Goal: Find specific page/section: Find specific page/section

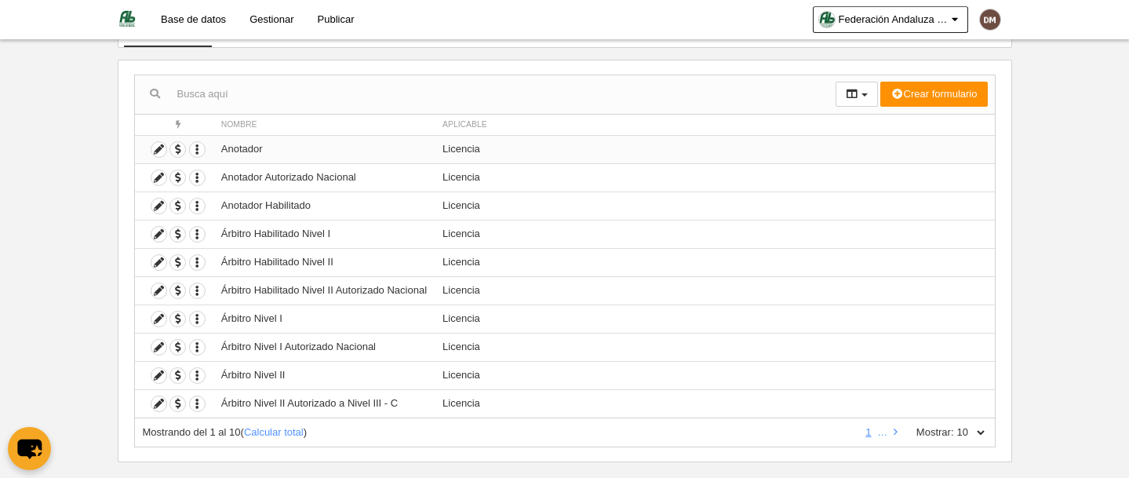
scroll to position [148, 0]
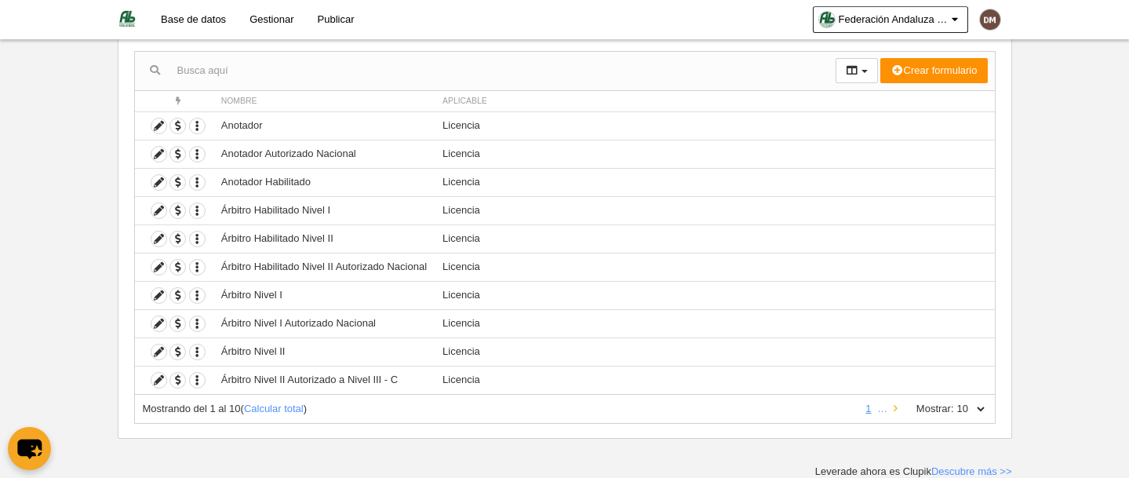
click at [895, 407] on icon at bounding box center [896, 408] width 4 height 10
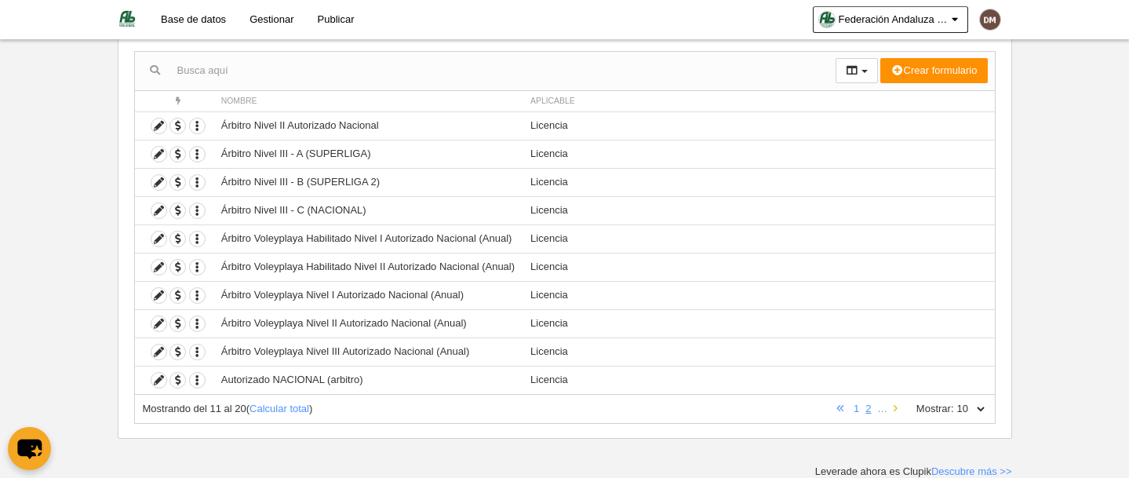
click at [895, 407] on icon at bounding box center [896, 408] width 4 height 10
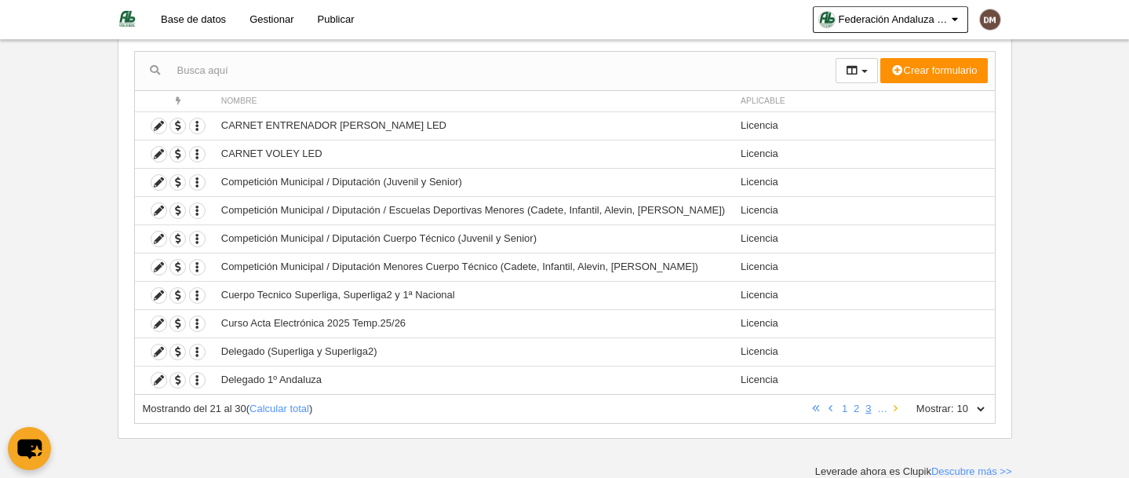
click at [895, 407] on icon at bounding box center [896, 408] width 4 height 10
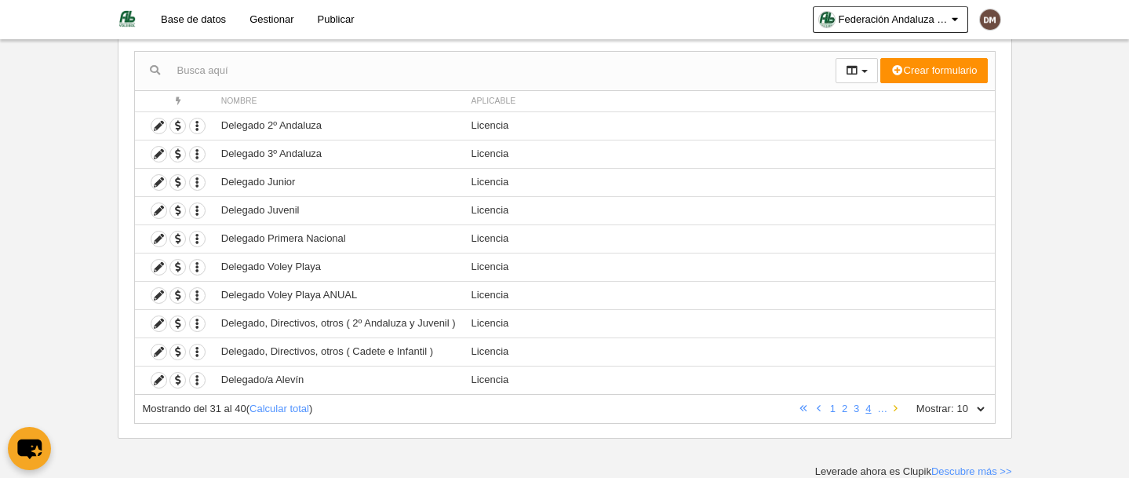
click at [895, 407] on icon at bounding box center [896, 408] width 4 height 10
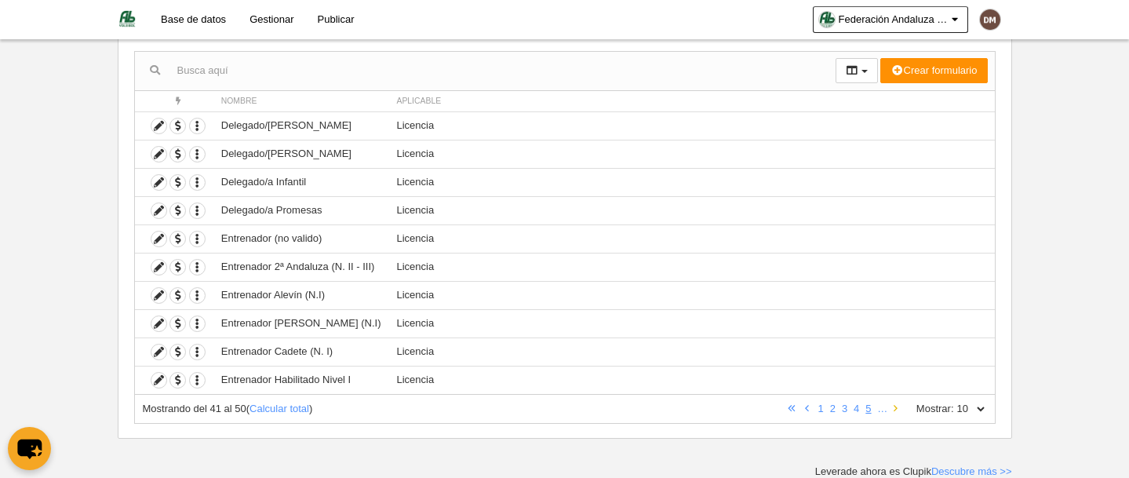
click at [895, 407] on icon at bounding box center [896, 408] width 4 height 10
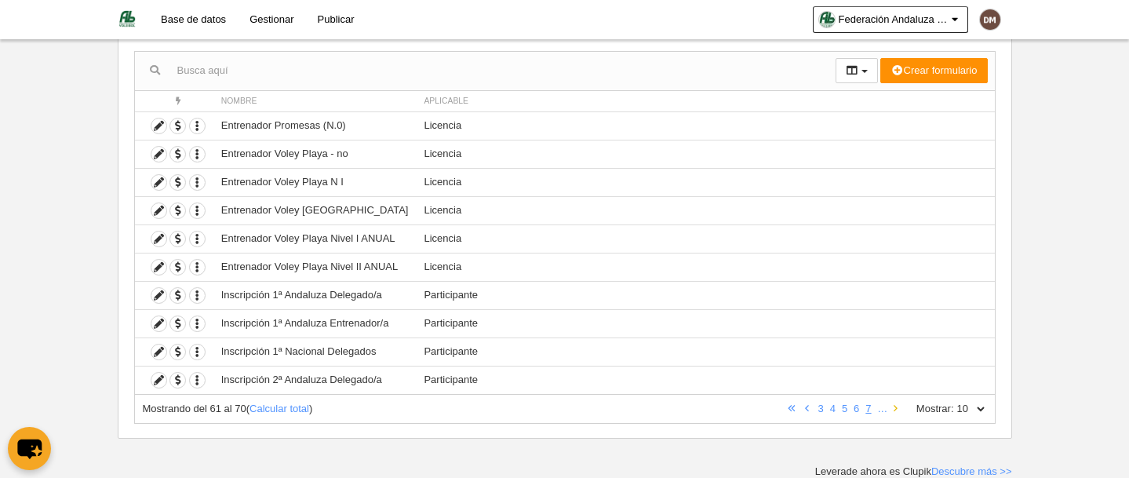
click at [896, 406] on icon at bounding box center [896, 408] width 4 height 10
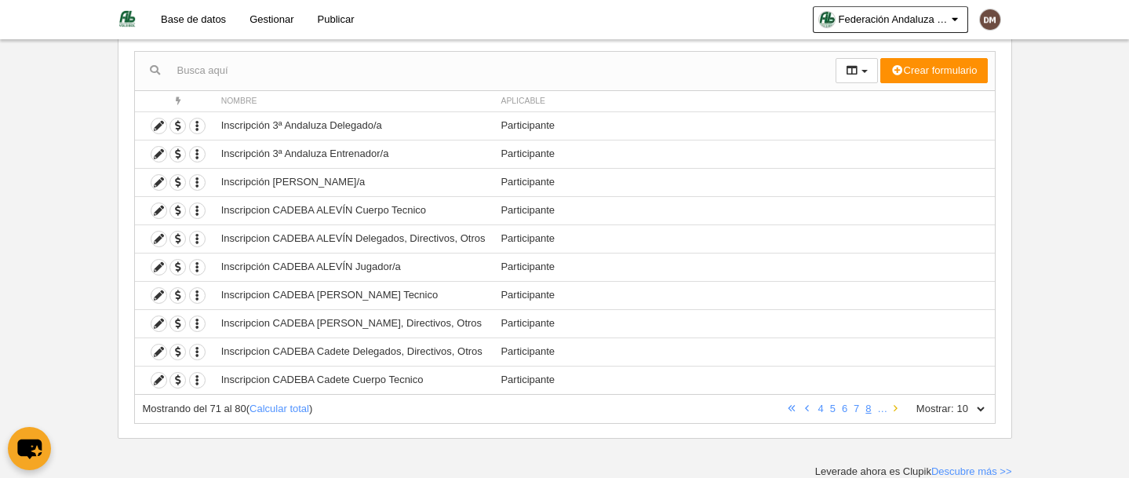
click at [896, 406] on icon at bounding box center [896, 408] width 4 height 10
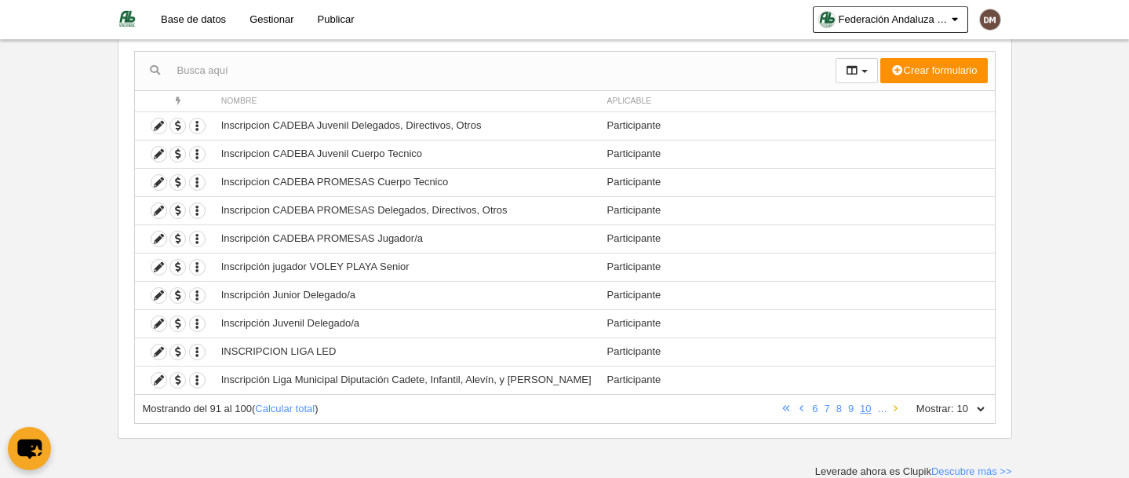
click at [895, 405] on icon at bounding box center [896, 408] width 4 height 10
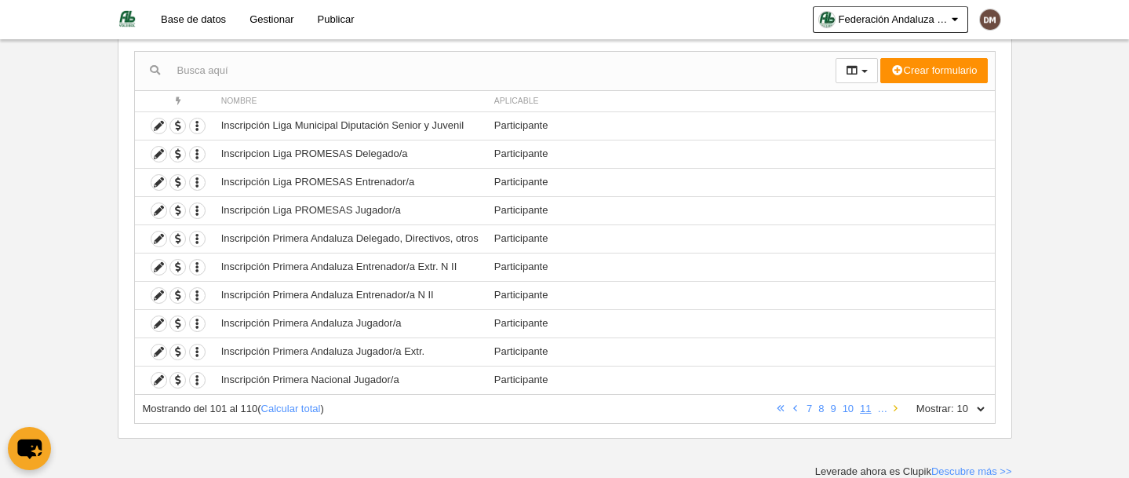
click at [895, 405] on icon at bounding box center [896, 408] width 4 height 10
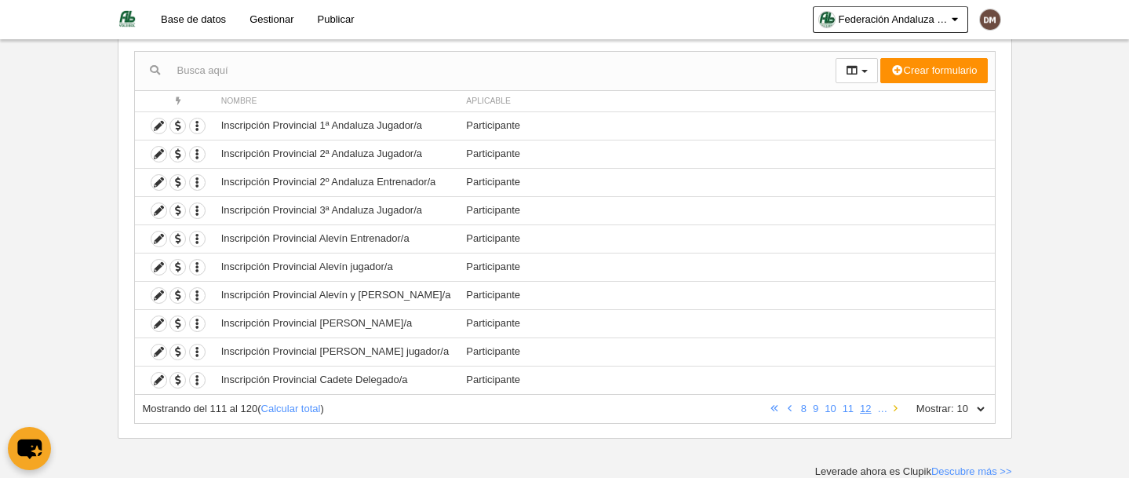
click at [895, 405] on icon at bounding box center [896, 408] width 4 height 10
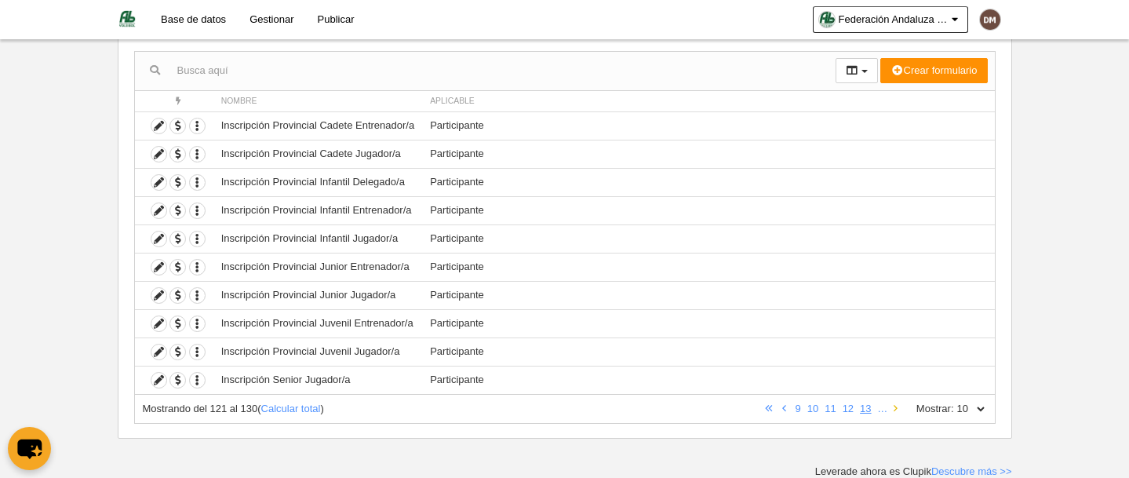
click at [895, 405] on icon at bounding box center [896, 408] width 4 height 10
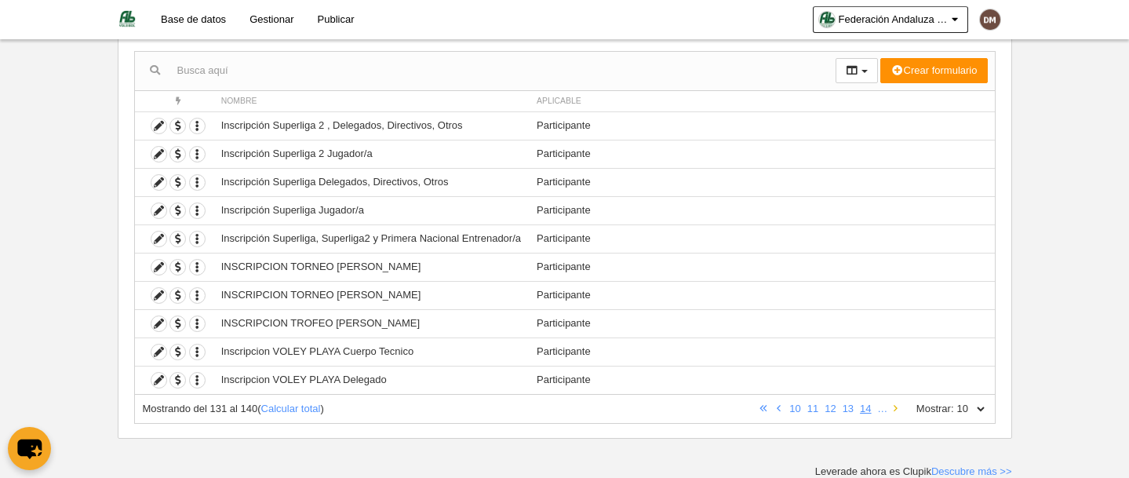
click at [895, 405] on icon at bounding box center [896, 408] width 4 height 10
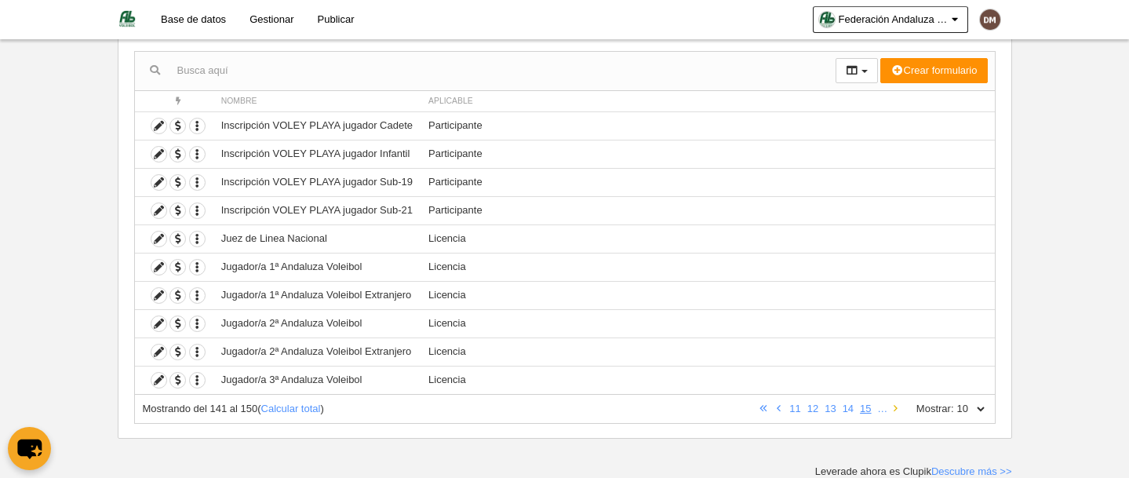
click at [895, 405] on icon at bounding box center [896, 408] width 4 height 10
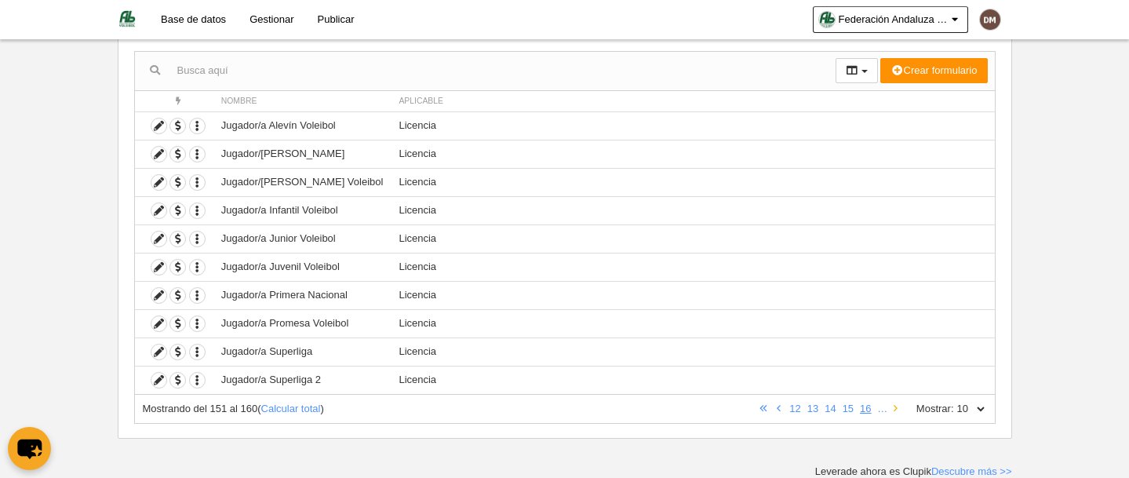
click at [895, 405] on icon at bounding box center [896, 408] width 4 height 10
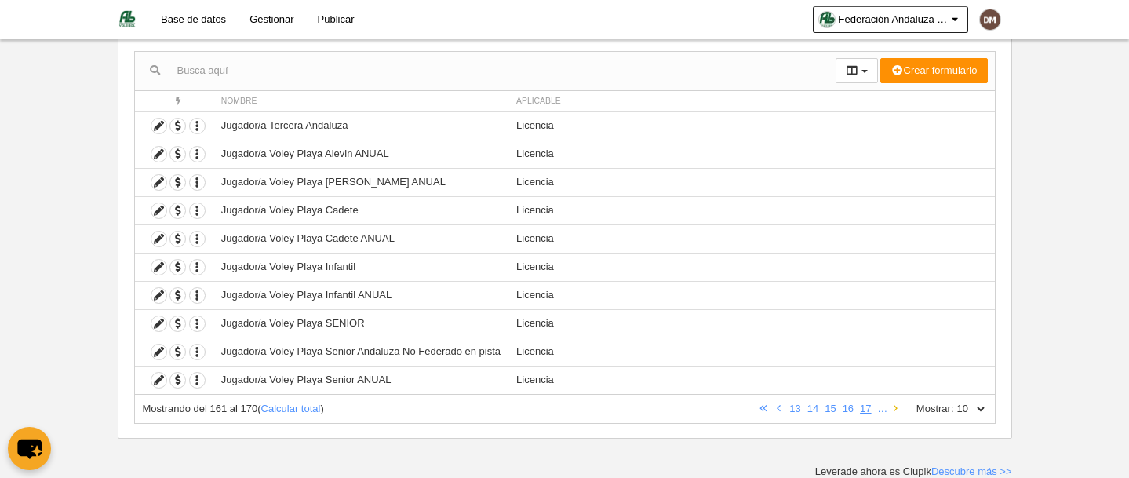
click at [895, 405] on icon at bounding box center [896, 408] width 4 height 10
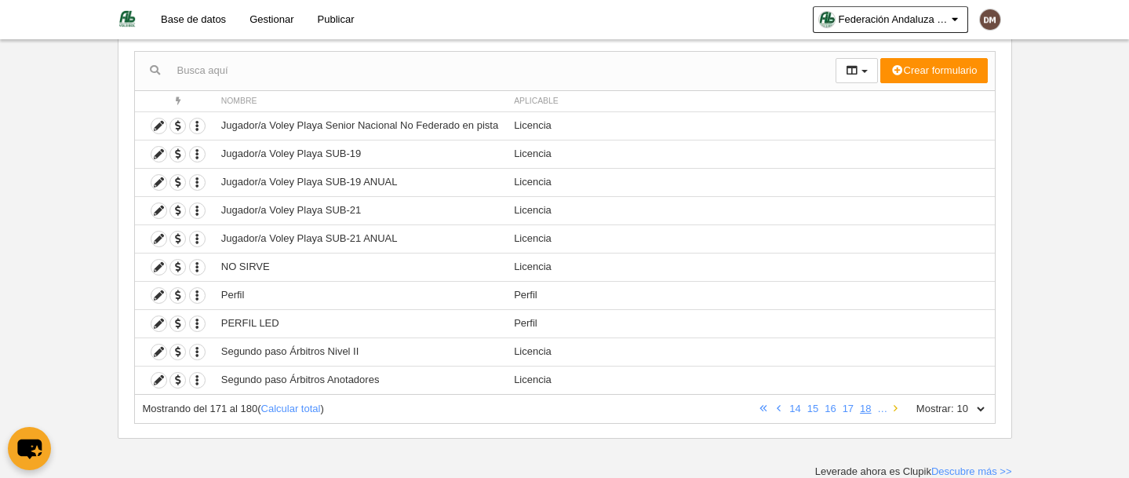
click at [895, 405] on icon at bounding box center [896, 408] width 4 height 10
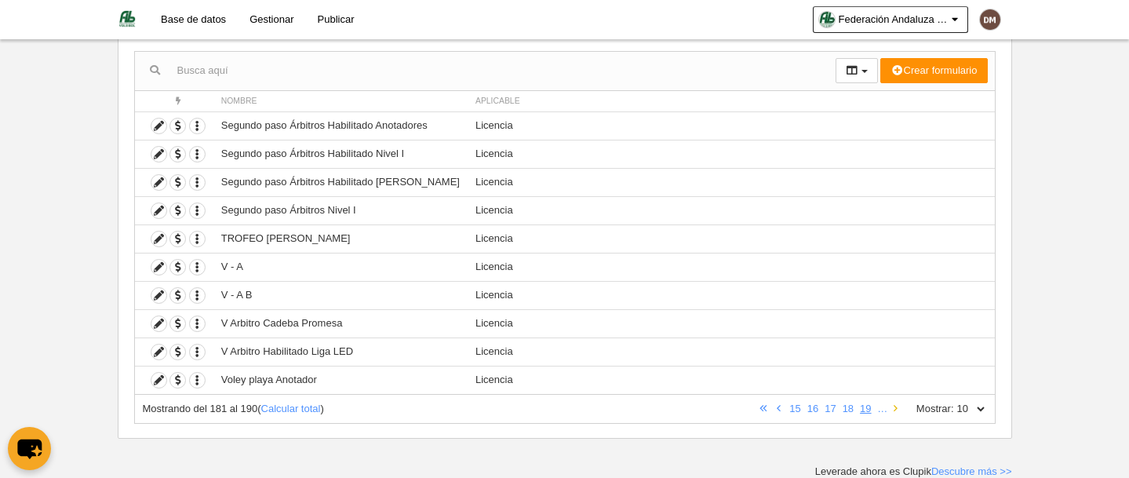
click at [895, 405] on icon at bounding box center [896, 408] width 4 height 10
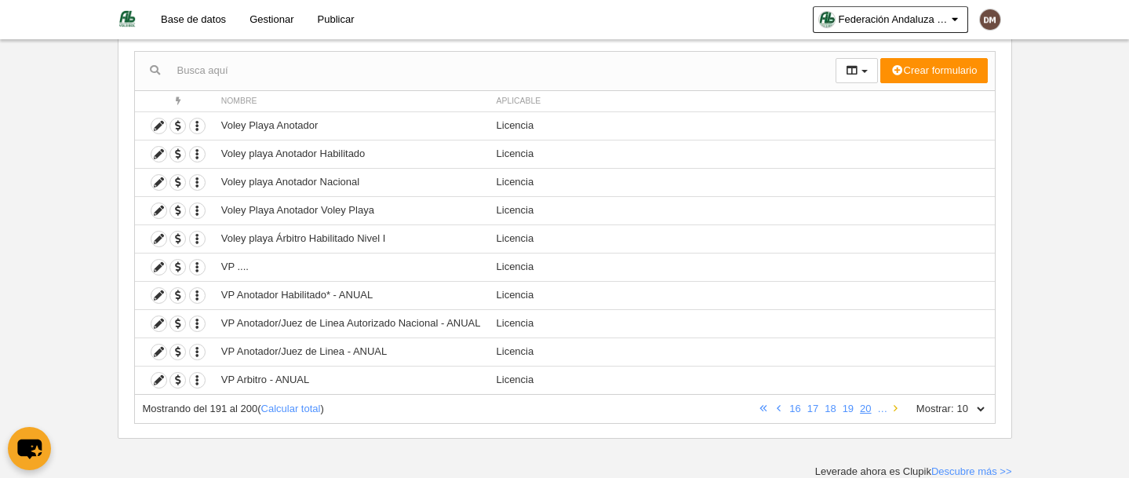
click at [894, 409] on icon at bounding box center [896, 408] width 4 height 10
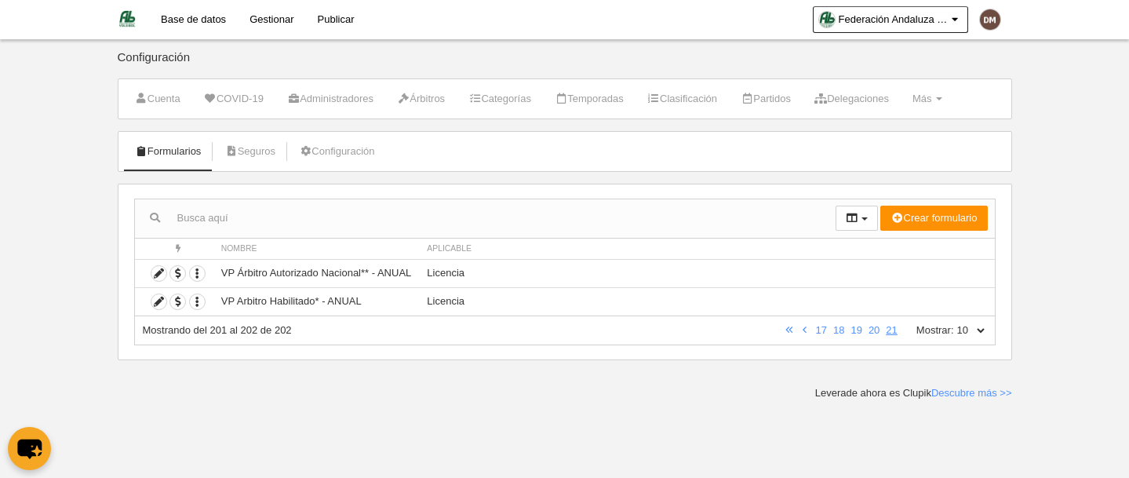
scroll to position [0, 0]
click at [128, 22] on img at bounding box center [127, 18] width 19 height 19
